Goal: Information Seeking & Learning: Learn about a topic

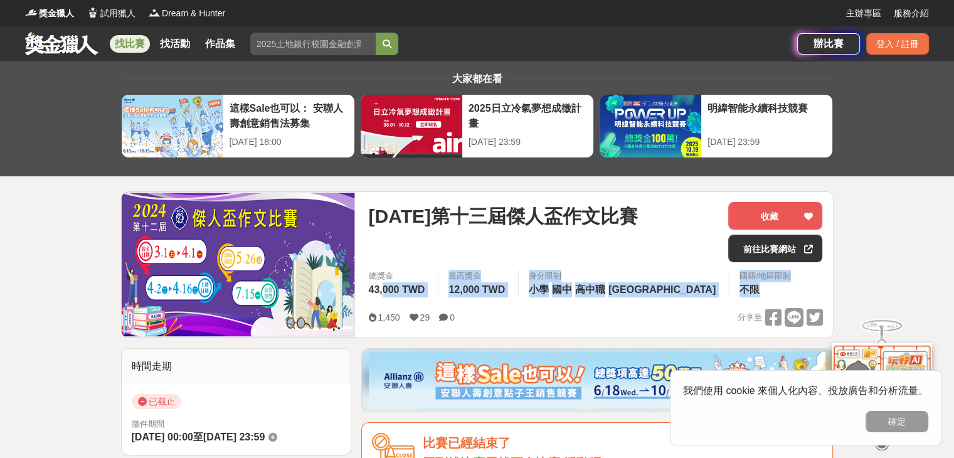
drag, startPoint x: 384, startPoint y: 292, endPoint x: 695, endPoint y: 296, distance: 311.3
click at [695, 296] on div "總獎金 43,000 TWD 最高獎金 12,000 TWD 身分限制 小學 國中 高中職 台中市 國籍/地區限制 不限" at bounding box center [595, 287] width 474 height 35
click at [612, 278] on div "身分限制" at bounding box center [624, 276] width 190 height 13
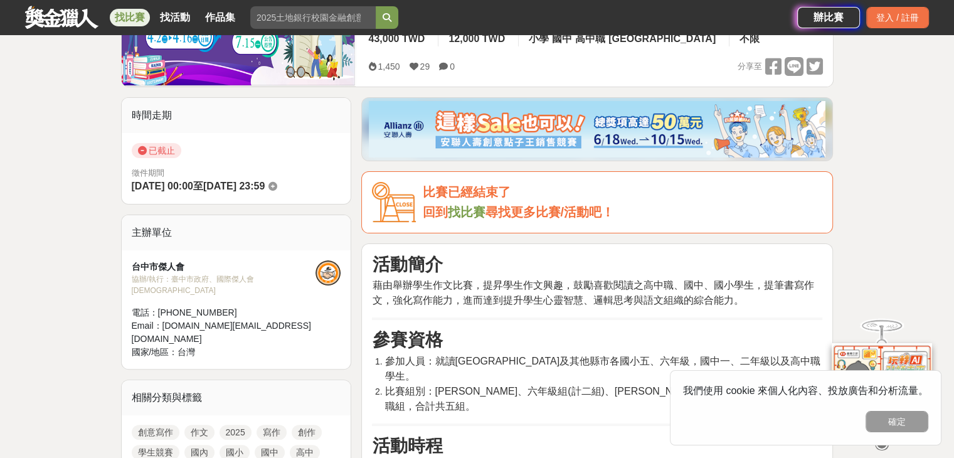
scroll to position [377, 0]
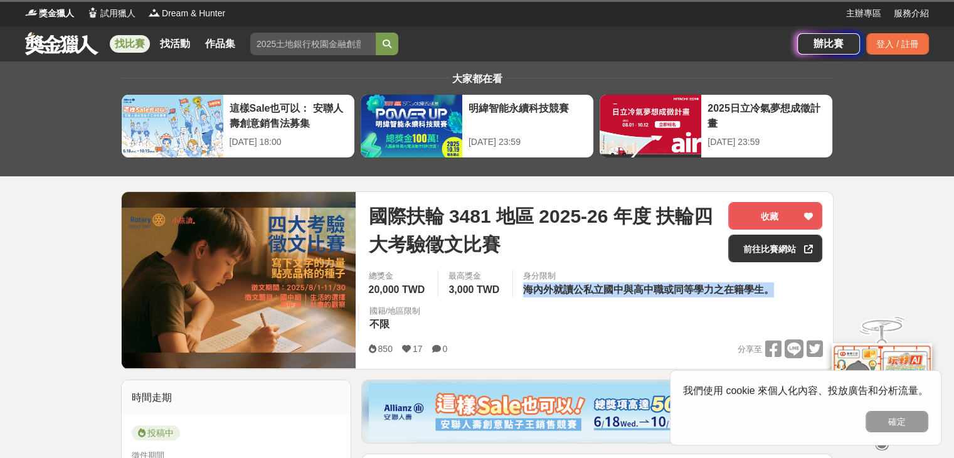
drag, startPoint x: 520, startPoint y: 284, endPoint x: 775, endPoint y: 300, distance: 255.9
click at [775, 300] on div "總獎金 20,000 TWD 最高獎金 3,000 TWD 身分限制 海內外就讀公私立國中與高中職或同等學力之在籍學生。 國籍/地區限制 不限" at bounding box center [595, 305] width 474 height 70
click at [710, 304] on div "總獎金 20,000 TWD 最高獎金 3,000 TWD 身分限制 海內外就讀公私立國中與高中職或同等學力之在籍學生。 國籍/地區限制 不限" at bounding box center [595, 305] width 474 height 70
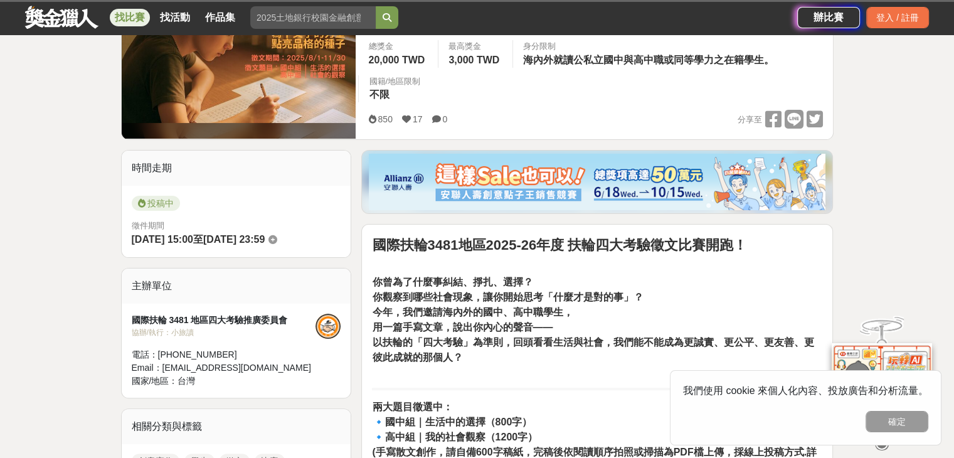
scroll to position [251, 0]
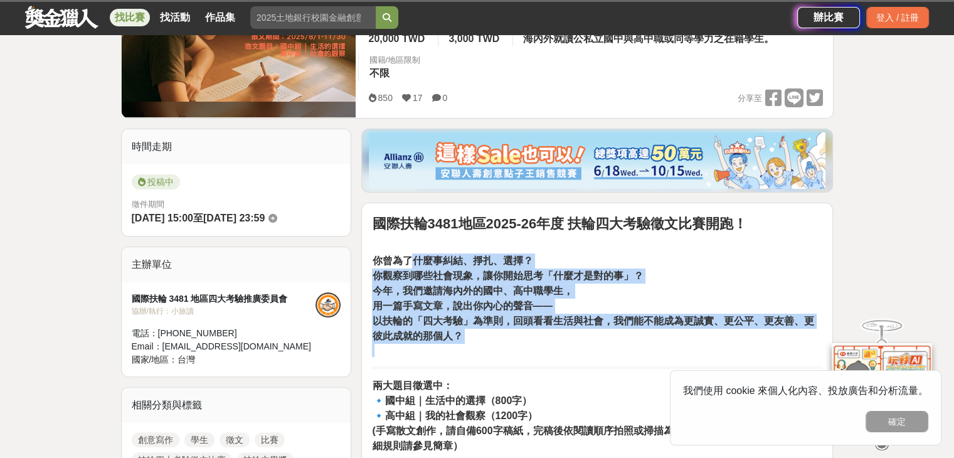
drag, startPoint x: 414, startPoint y: 265, endPoint x: 638, endPoint y: 355, distance: 241.9
click at [640, 355] on p "你曾為了什麼事糾結、掙扎、選擇？ 你觀察到哪些社會現象，讓你開始思考「什麼才是對的事」？ 今年，我們邀請海內外的國中、高中職學生， 用一篇手寫文章，說出你內心…" at bounding box center [597, 306] width 451 height 104
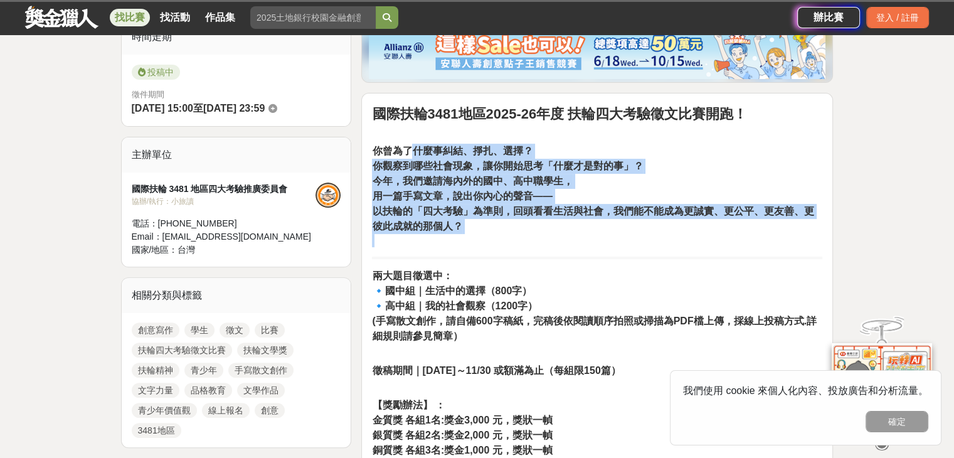
scroll to position [502, 0]
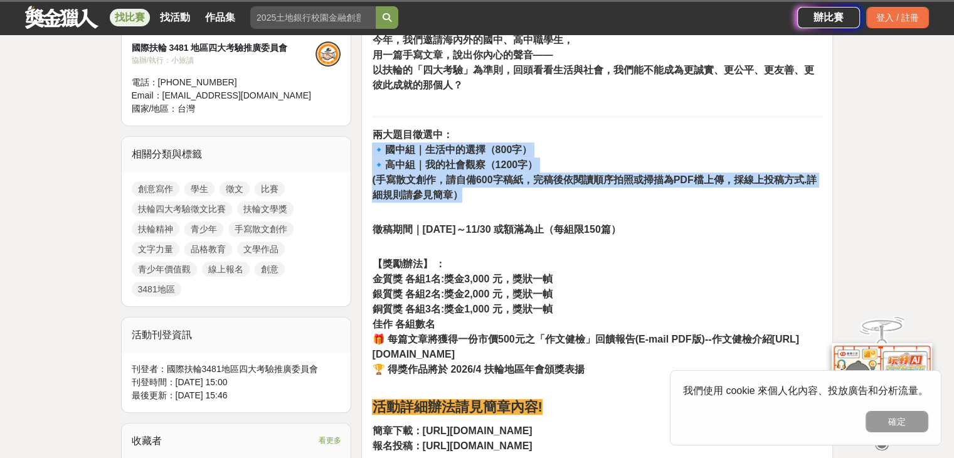
drag, startPoint x: 377, startPoint y: 149, endPoint x: 806, endPoint y: 192, distance: 430.8
click at [806, 192] on p "兩大題目徵選中： 🔹國中組｜生活中的選擇（800字） 🔹高中組｜我的社會觀察（1200字） (手寫散文創作，請自備600字稿紙，完稿後依閱讀順序拍照或掃描為P…" at bounding box center [597, 171] width 451 height 88
click at [698, 189] on p "兩大題目徵選中： 🔹國中組｜生活中的選擇（800字） 🔹高中組｜我的社會觀察（1200字） (手寫散文創作，請自備600字稿紙，完稿後依閱讀順序拍照或掃描為P…" at bounding box center [597, 171] width 451 height 88
click at [530, 196] on p "兩大題目徵選中： 🔹國中組｜生活中的選擇（800字） 🔹高中組｜我的社會觀察（1200字） (手寫散文創作，請自備600字稿紙，完稿後依閱讀順序拍照或掃描為P…" at bounding box center [597, 171] width 451 height 88
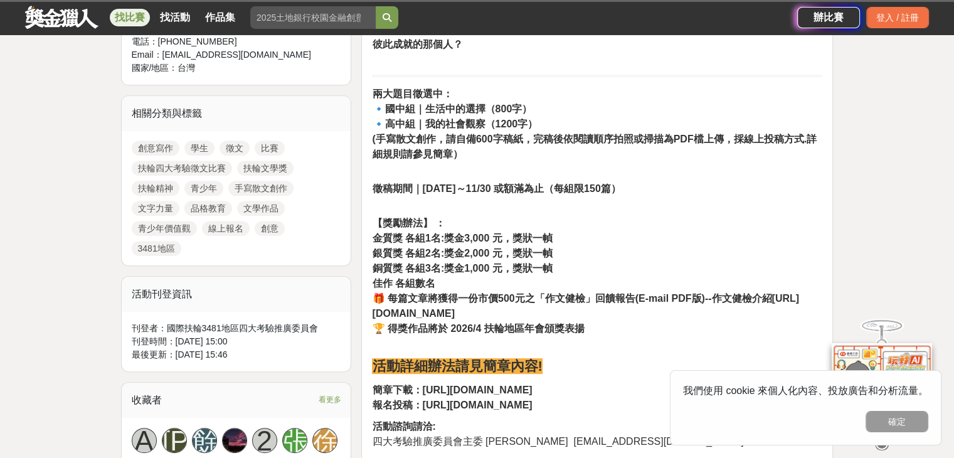
scroll to position [565, 0]
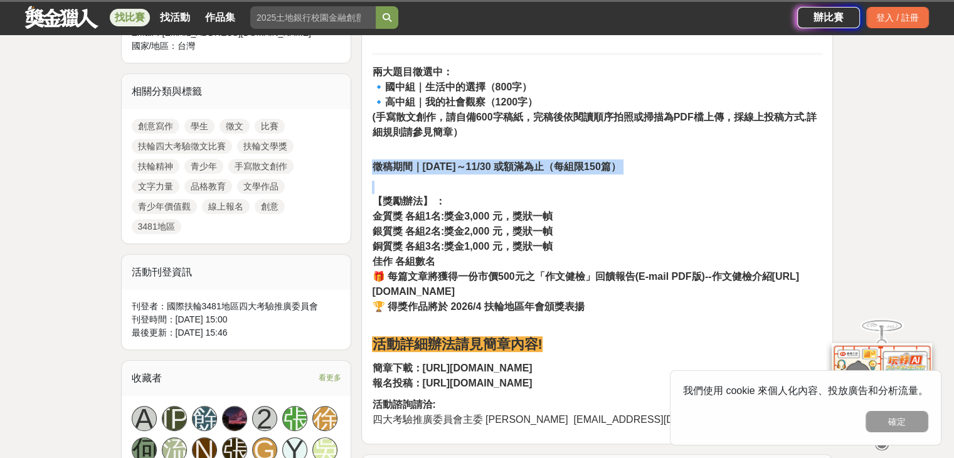
drag, startPoint x: 372, startPoint y: 171, endPoint x: 653, endPoint y: 178, distance: 280.6
click at [653, 178] on div "國際扶輪3481地區2025-26年度 扶輪四大考驗徵文比賽開跑！ 你曾為了什麼事糾結、掙扎、選擇？ 你觀察到哪些社會現象，讓你開始思考「什麼才是對的事」？ …" at bounding box center [597, 166] width 472 height 555
click at [653, 170] on p "徵稿期間｜2025/8/1～11/30 或額滿為止（每組限150篇）" at bounding box center [597, 166] width 451 height 15
drag, startPoint x: 637, startPoint y: 169, endPoint x: 368, endPoint y: 171, distance: 269.2
click at [368, 171] on div "國際扶輪3481地區2025-26年度 扶輪四大考驗徵文比賽開跑！ 你曾為了什麼事糾結、掙扎、選擇？ 你觀察到哪些社會現象，讓你開始思考「什麼才是對的事」？ …" at bounding box center [597, 166] width 472 height 555
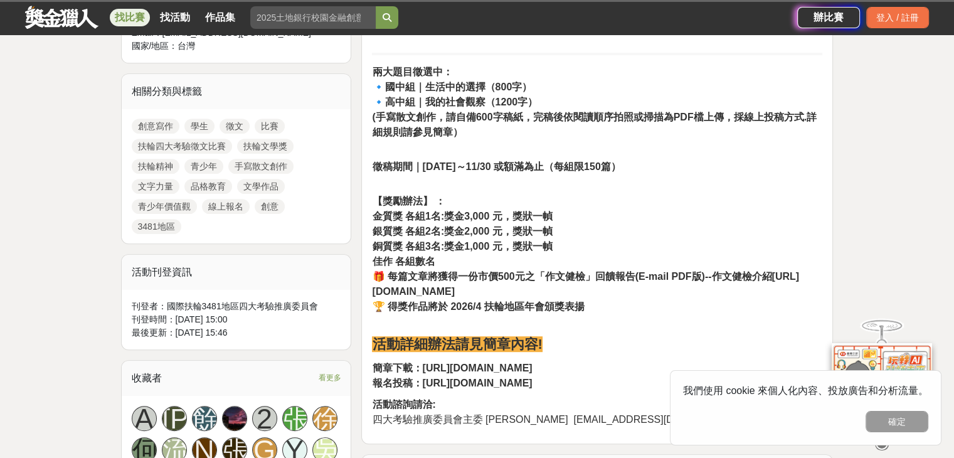
click at [416, 172] on strong "徵稿期間｜2025/8/1～11/30 或額滿為止（每組限150篇）" at bounding box center [496, 166] width 248 height 11
click at [434, 170] on strong "徵稿期間｜2025/8/1～11/30 或額滿為止（每組限150篇）" at bounding box center [496, 166] width 248 height 11
drag, startPoint x: 478, startPoint y: 169, endPoint x: 575, endPoint y: 206, distance: 104.9
click at [577, 205] on div "國際扶輪3481地區2025-26年度 扶輪四大考驗徵文比賽開跑！ 你曾為了什麼事糾結、掙扎、選擇？ 你觀察到哪些社會現象，讓你開始思考「什麼才是對的事」？ …" at bounding box center [597, 164] width 451 height 528
click at [560, 216] on p "【獎勵辦法】 ： 金質獎 各組1名:獎金3,000 元，獎狀一幀 銀質獎 各組2名:獎金2,000 元，獎狀一幀 銅質獎 各組3名:獎金1,000 元，獎狀一…" at bounding box center [597, 248] width 451 height 134
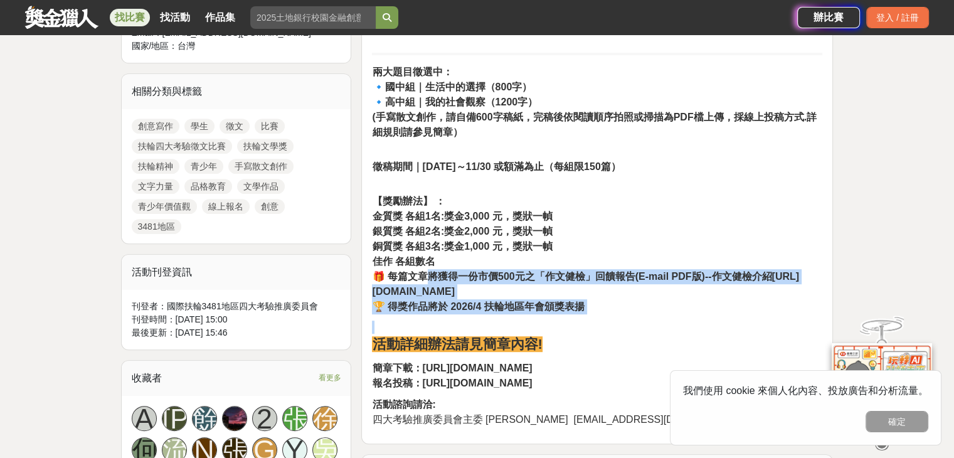
drag, startPoint x: 517, startPoint y: 284, endPoint x: 606, endPoint y: 314, distance: 93.7
click at [607, 314] on div "國際扶輪3481地區2025-26年度 扶輪四大考驗徵文比賽開跑！ 你曾為了什麼事糾結、掙扎、選擇？ 你觀察到哪些社會現象，讓你開始思考「什麼才是對的事」？ …" at bounding box center [597, 164] width 451 height 528
click at [539, 301] on strong "🏆 得獎作品將於 2026/4 扶輪地區年會頒獎表揚" at bounding box center [478, 306] width 212 height 11
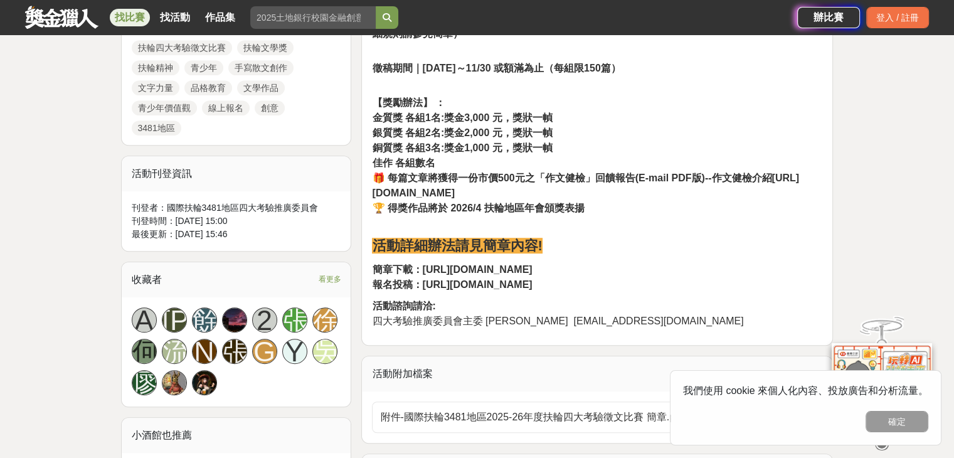
scroll to position [753, 0]
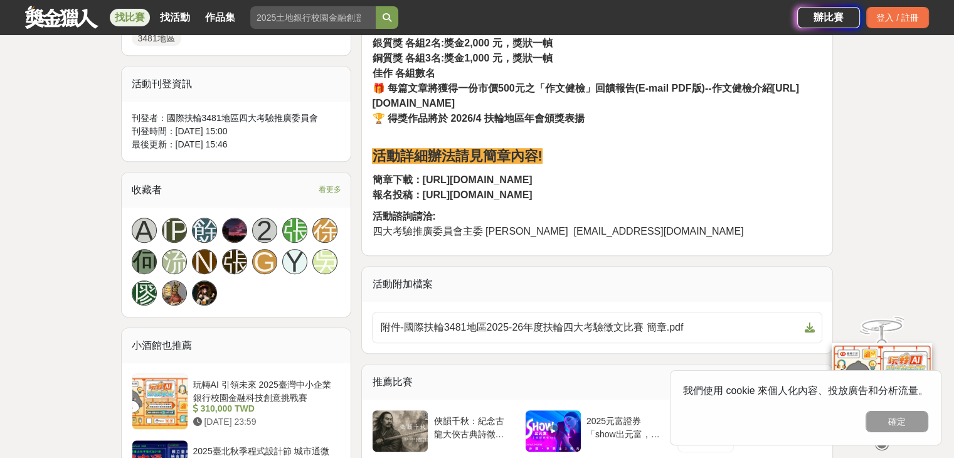
drag, startPoint x: 419, startPoint y: 195, endPoint x: 622, endPoint y: 198, distance: 203.3
click at [622, 198] on p "簡章下載：https://reurl.cc/89lWZg 報名投稿：https://forms.gle/ivJyM3vzvVM6Xm7X8" at bounding box center [597, 188] width 451 height 30
copy strong "https://forms.gle/ivJyM3vzvVM6Xm7X8"
drag, startPoint x: 420, startPoint y: 179, endPoint x: 550, endPoint y: 179, distance: 129.9
click at [550, 179] on p "簡章下載：https://reurl.cc/89lWZg 報名投稿：https://forms.gle/ivJyM3vzvVM6Xm7X8" at bounding box center [597, 188] width 451 height 30
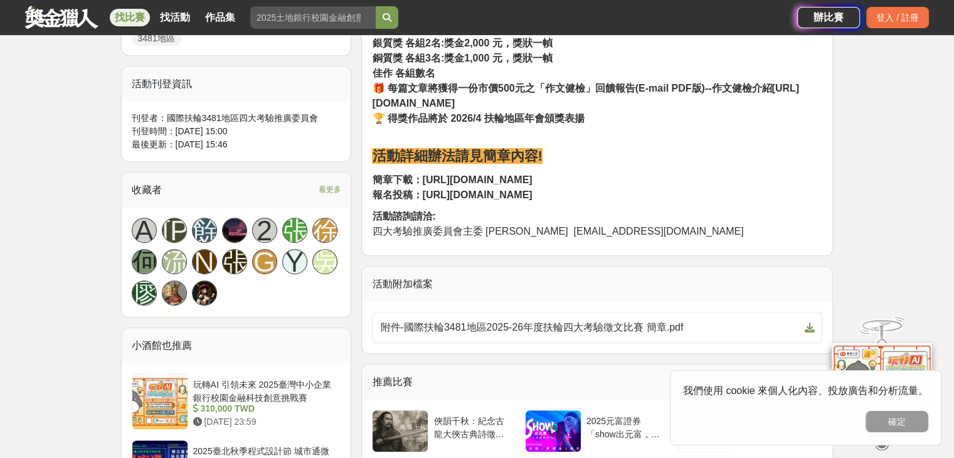
copy strong "https://reurl.cc/89lWZg"
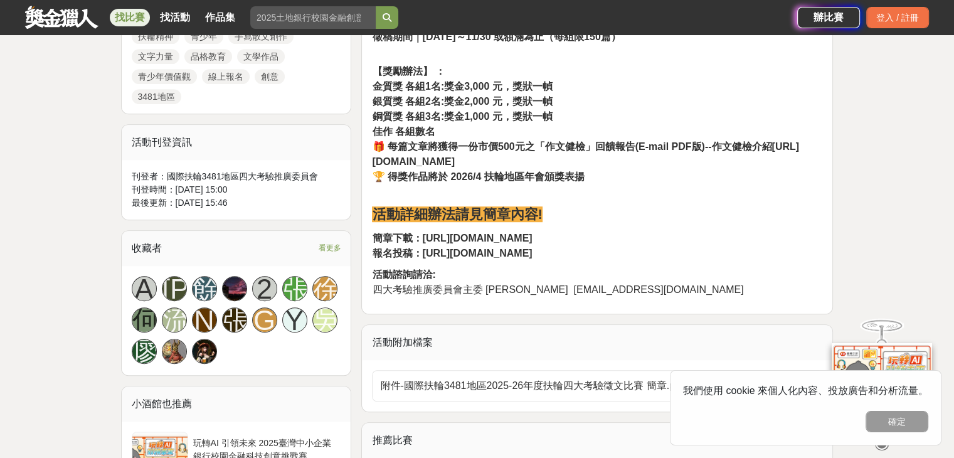
scroll to position [879, 0]
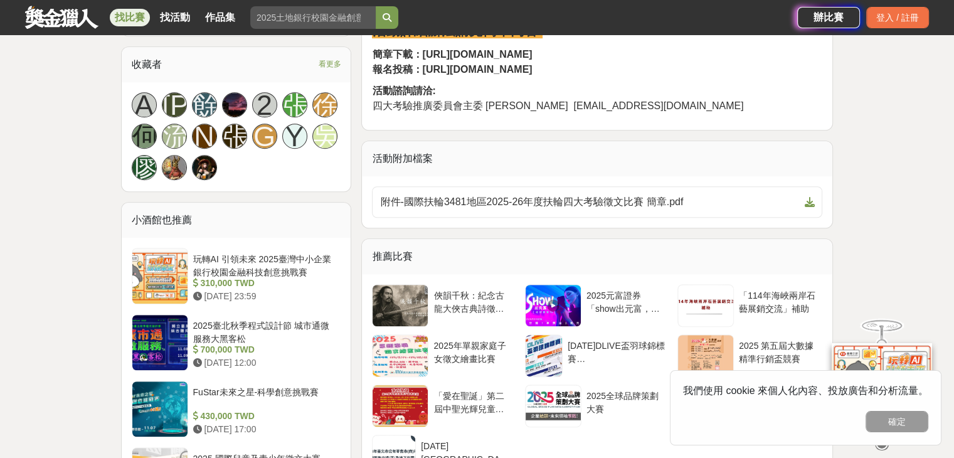
drag, startPoint x: 904, startPoint y: 425, endPoint x: 776, endPoint y: 383, distance: 134.1
click at [904, 425] on button "確定" at bounding box center [897, 421] width 63 height 21
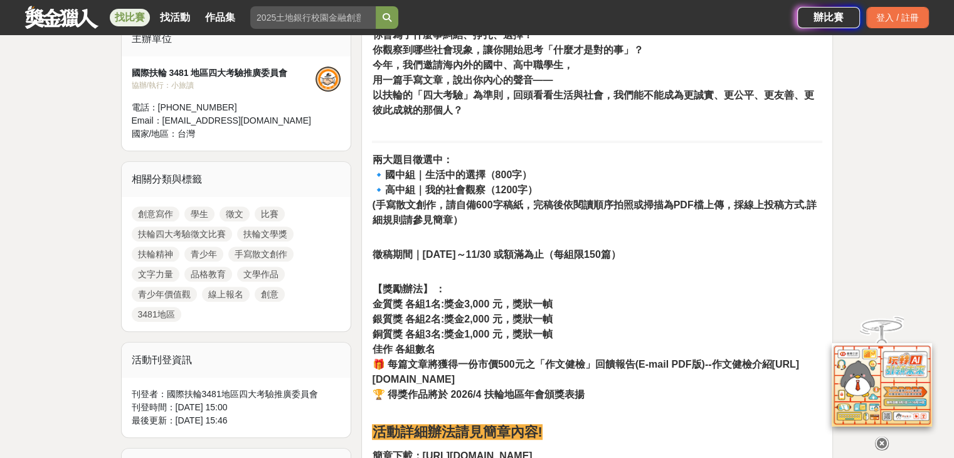
scroll to position [314, 0]
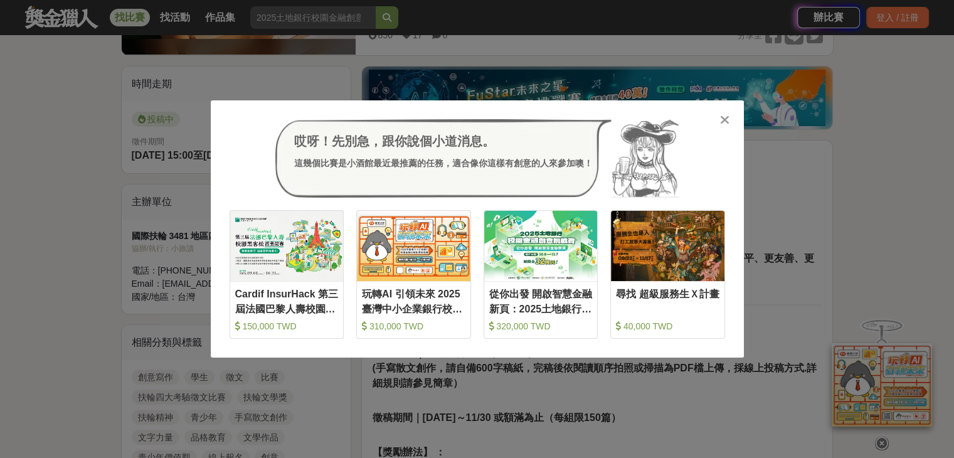
click at [723, 118] on icon at bounding box center [724, 120] width 9 height 13
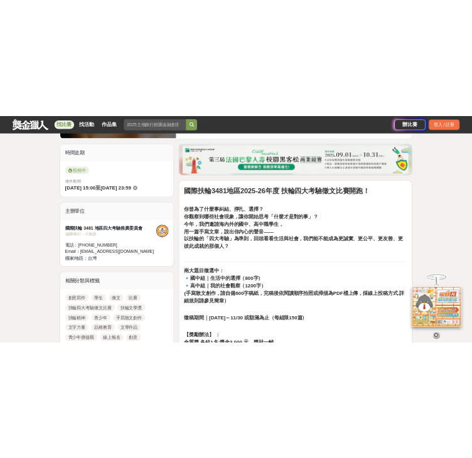
scroll to position [502, 0]
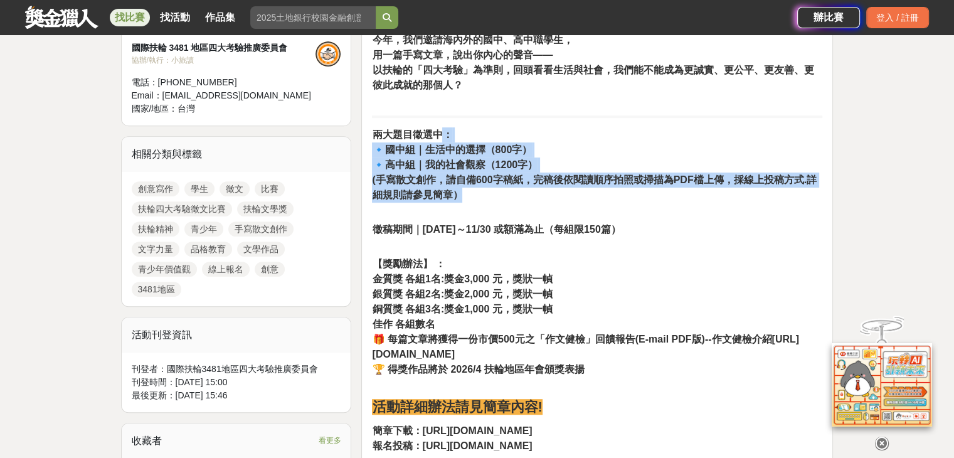
drag, startPoint x: 450, startPoint y: 140, endPoint x: 582, endPoint y: 149, distance: 132.7
click at [552, 199] on p "兩大題目徵選中： 🔹國中組｜生活中的選擇（800字） 🔹高中組｜我的社會觀察（1200字） (手寫散文創作，請自備600字稿紙，完稿後依閱讀順序拍照或掃描為P…" at bounding box center [597, 171] width 451 height 88
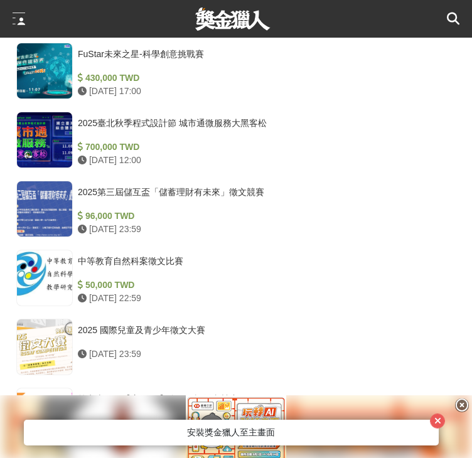
scroll to position [1192, 0]
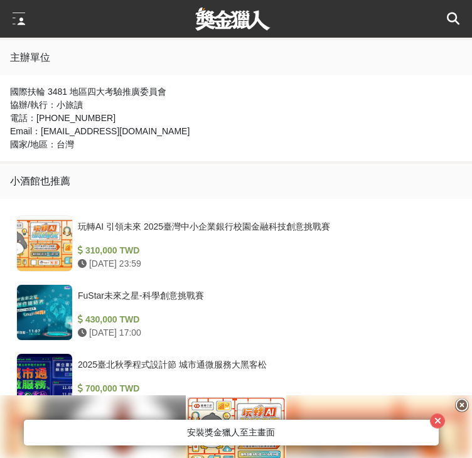
scroll to position [1255, 0]
